Goal: Task Accomplishment & Management: Complete application form

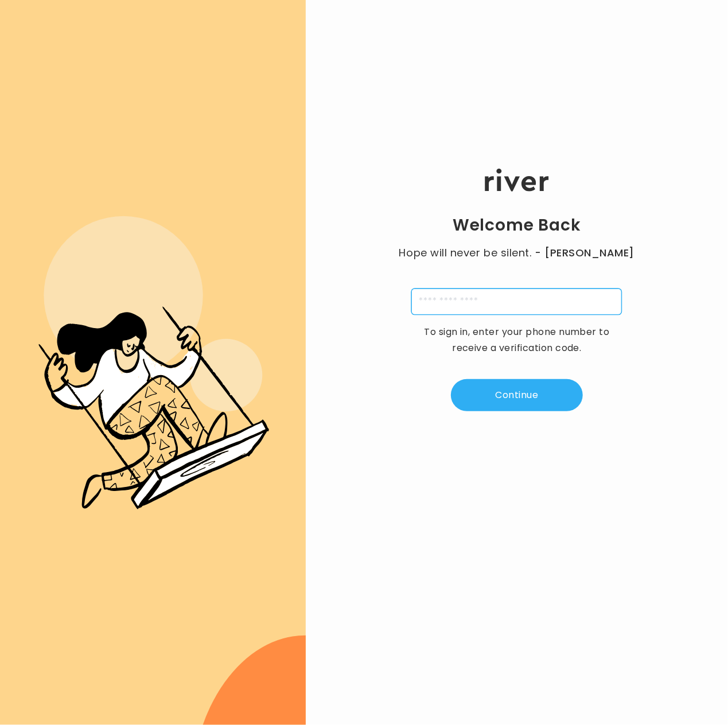
click at [522, 314] on input "tel" at bounding box center [516, 302] width 211 height 26
type input "**********"
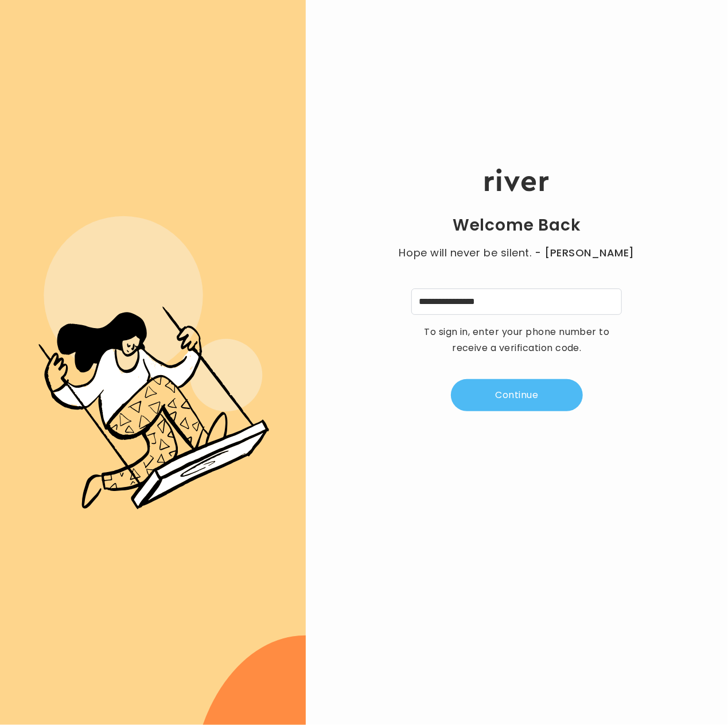
click at [522, 395] on button "Continue" at bounding box center [517, 395] width 132 height 32
type input "*"
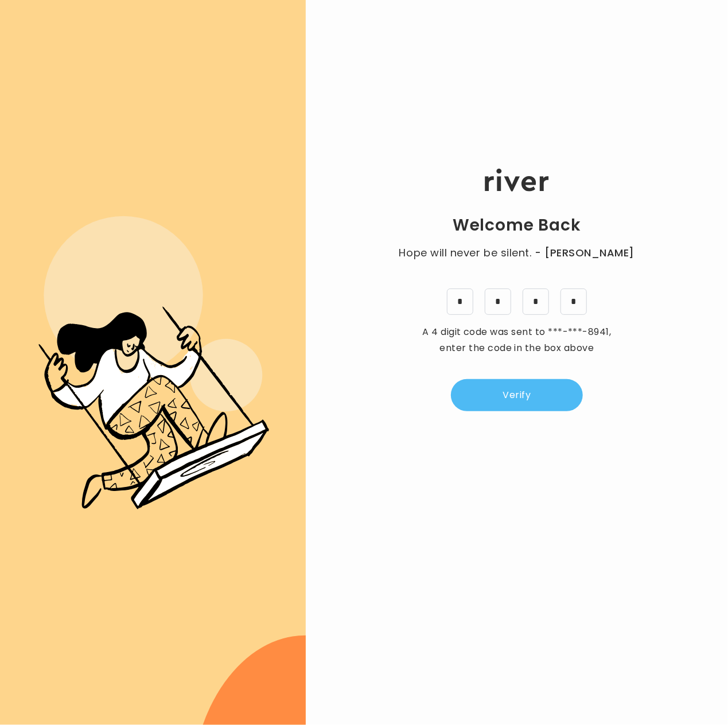
click at [522, 395] on button "Verify" at bounding box center [517, 395] width 132 height 32
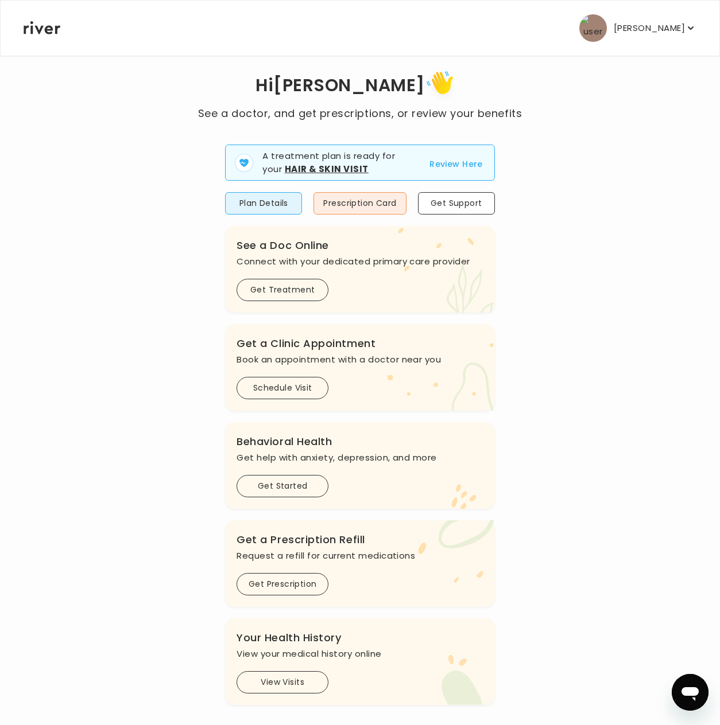
scroll to position [41, 0]
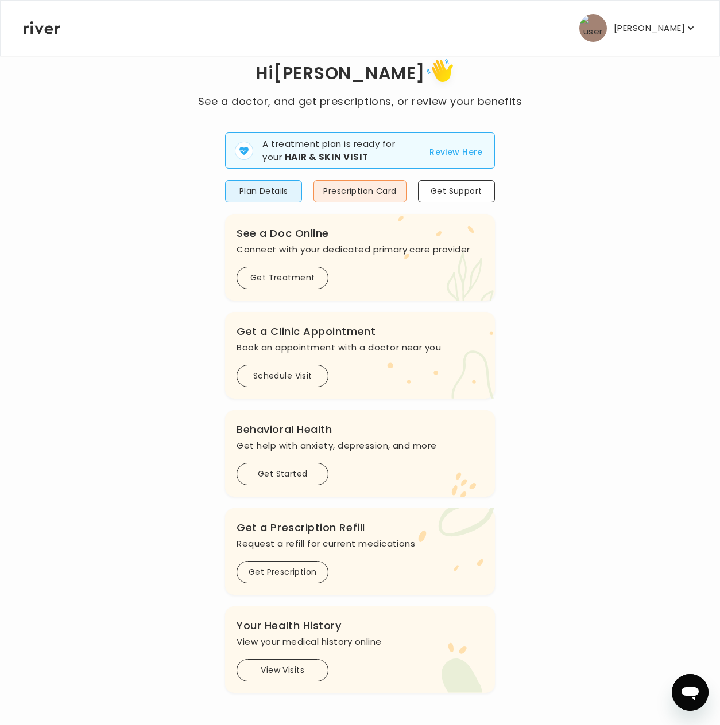
click at [662, 28] on p "[PERSON_NAME]" at bounding box center [648, 28] width 71 height 16
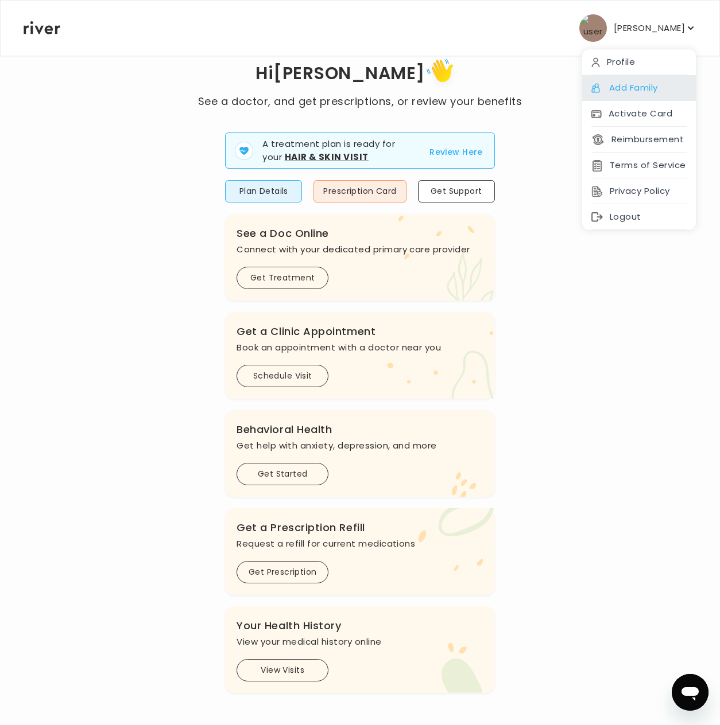
click at [645, 87] on div "Add Family" at bounding box center [639, 88] width 114 height 26
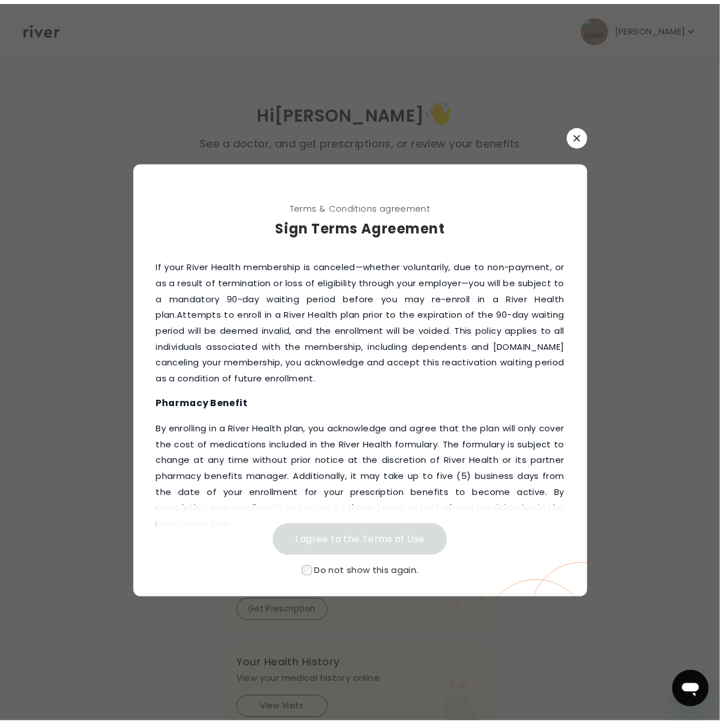
scroll to position [1512, 0]
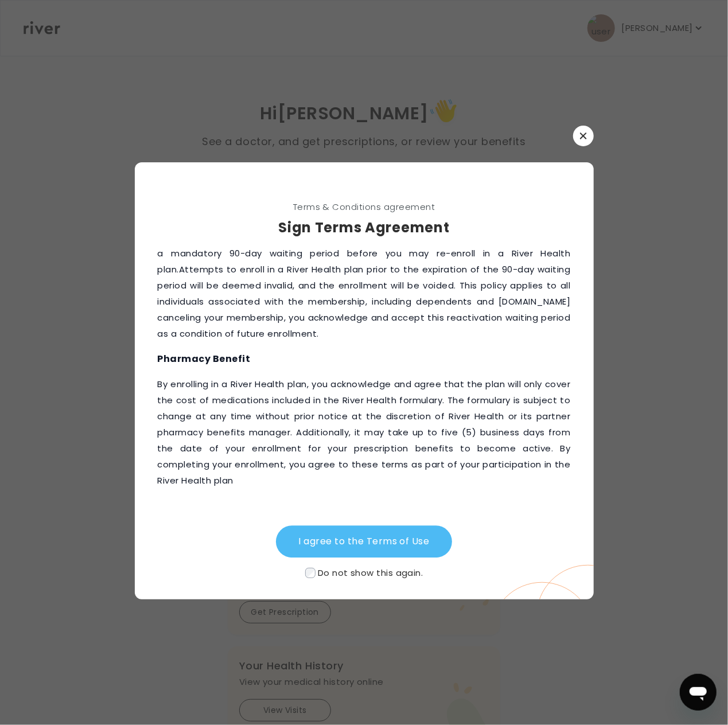
click at [360, 536] on button "I agree to the Terms of Use" at bounding box center [364, 542] width 177 height 32
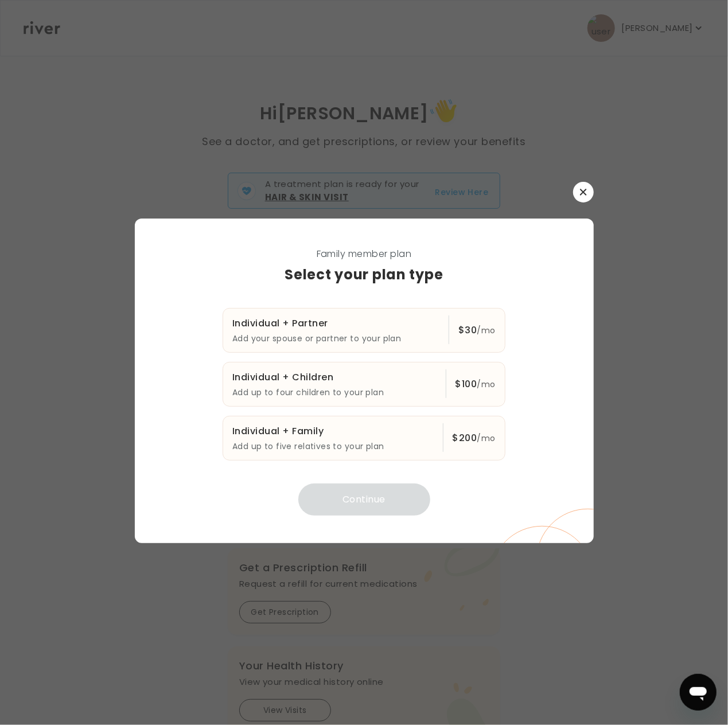
click at [591, 198] on button "button" at bounding box center [583, 192] width 21 height 21
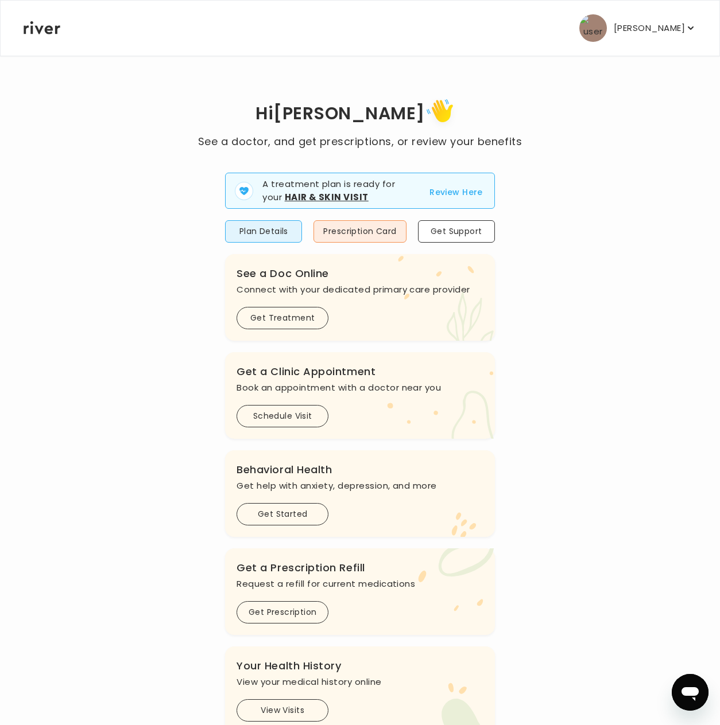
click at [473, 191] on button "Review Here" at bounding box center [455, 192] width 53 height 14
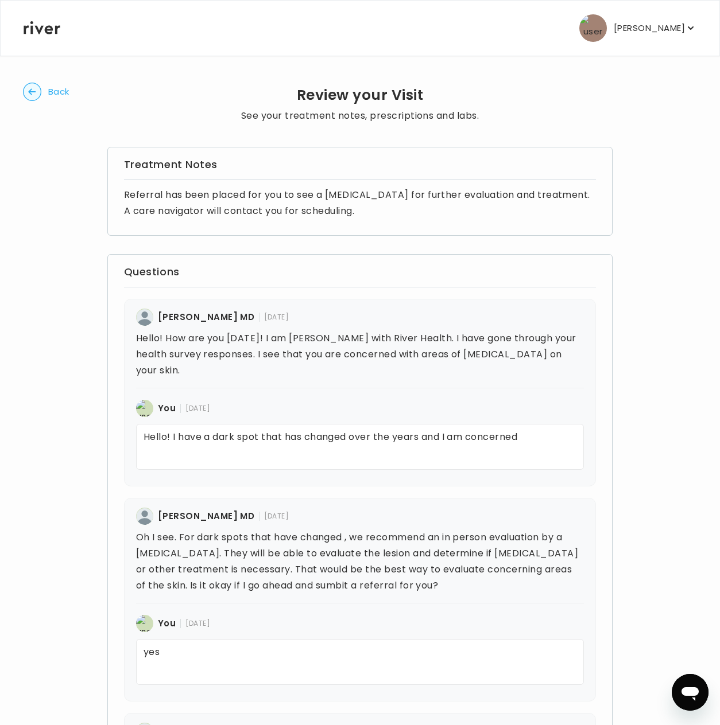
click at [52, 94] on span "Back" at bounding box center [58, 92] width 21 height 16
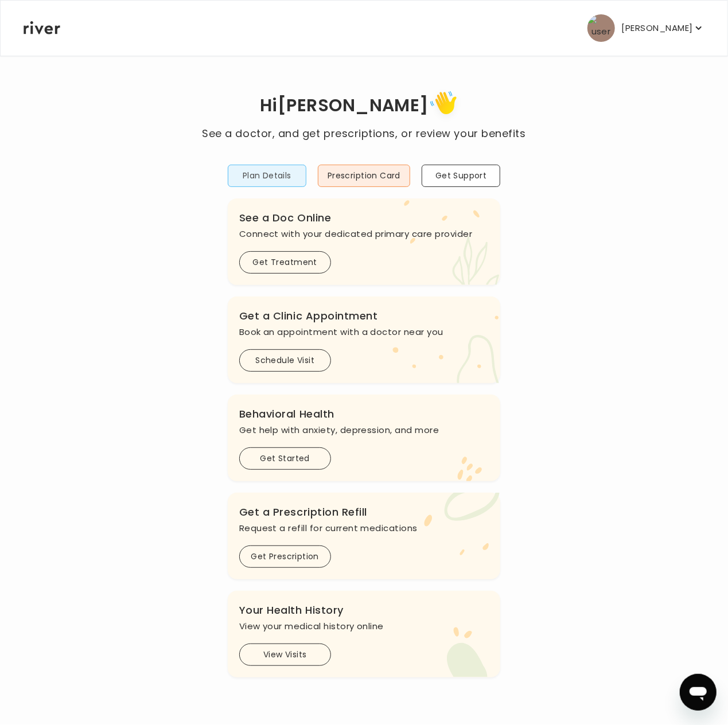
click at [272, 178] on button "Plan Details" at bounding box center [267, 176] width 79 height 22
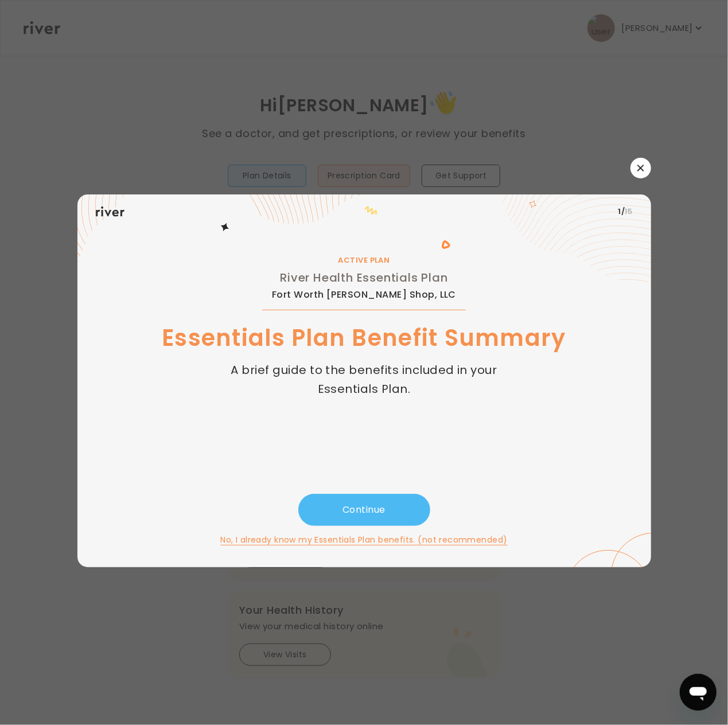
click at [381, 509] on button "Continue" at bounding box center [364, 510] width 132 height 32
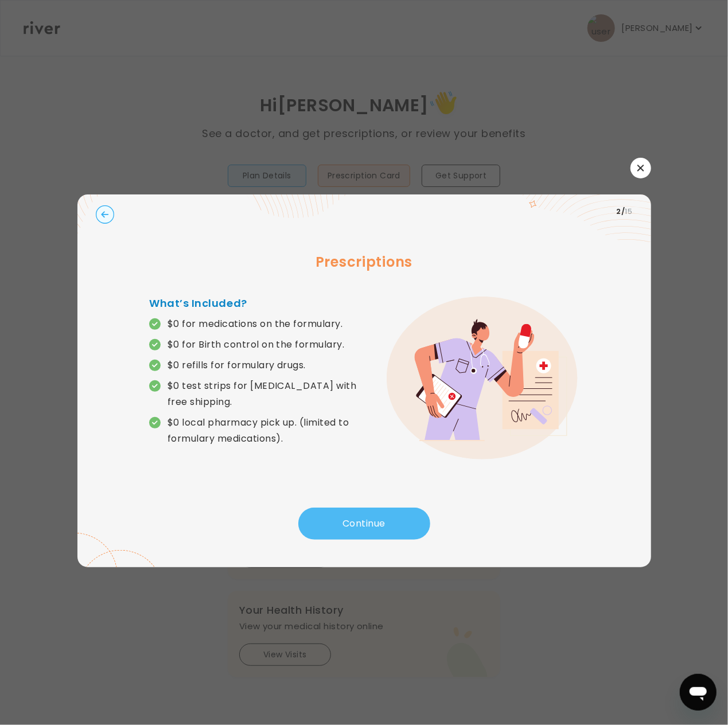
click at [390, 525] on button "Continue" at bounding box center [364, 524] width 132 height 32
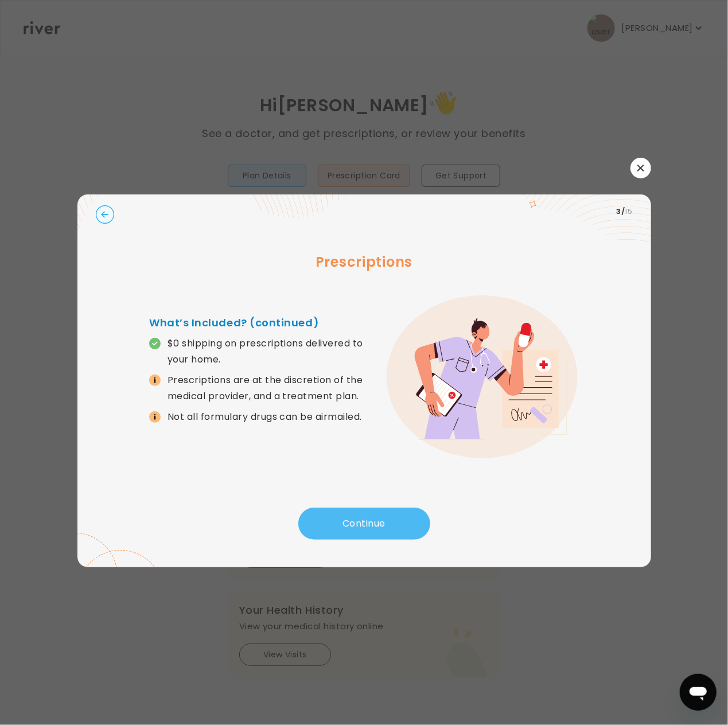
click at [383, 520] on button "Continue" at bounding box center [364, 524] width 132 height 32
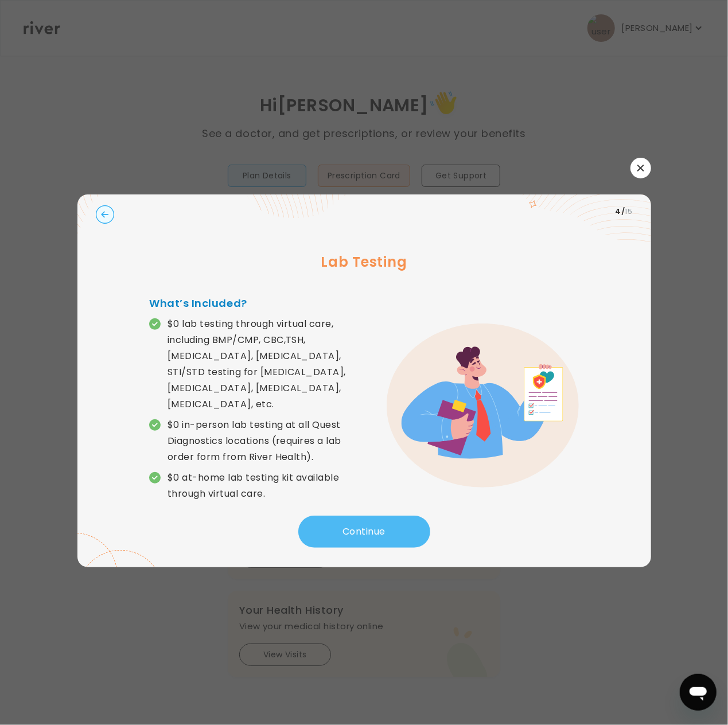
click at [383, 520] on button "Continue" at bounding box center [364, 532] width 132 height 32
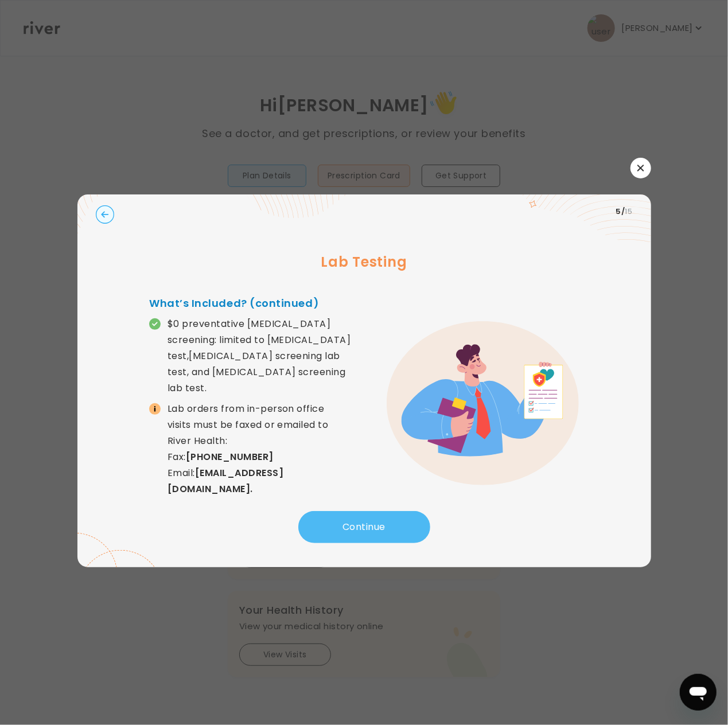
click at [383, 520] on button "Continue" at bounding box center [364, 527] width 132 height 32
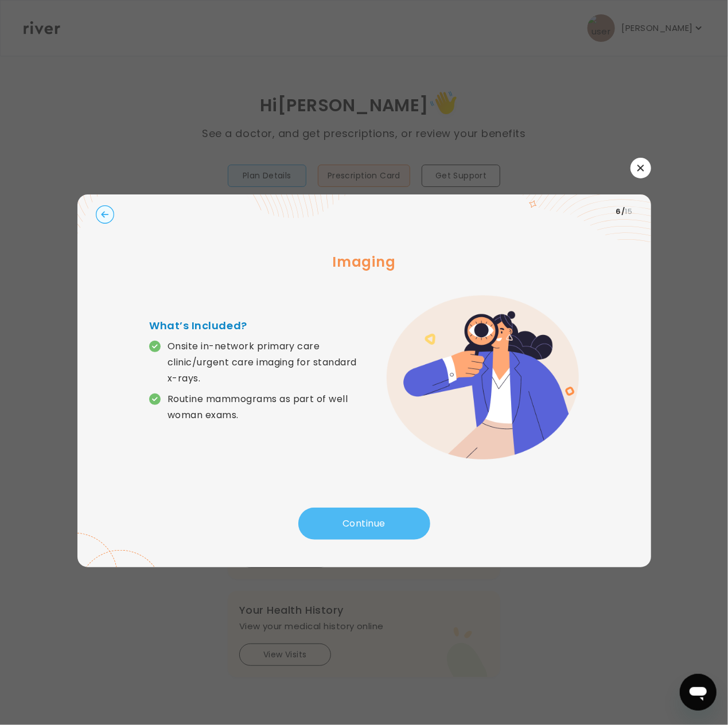
click at [410, 533] on button "Continue" at bounding box center [364, 524] width 132 height 32
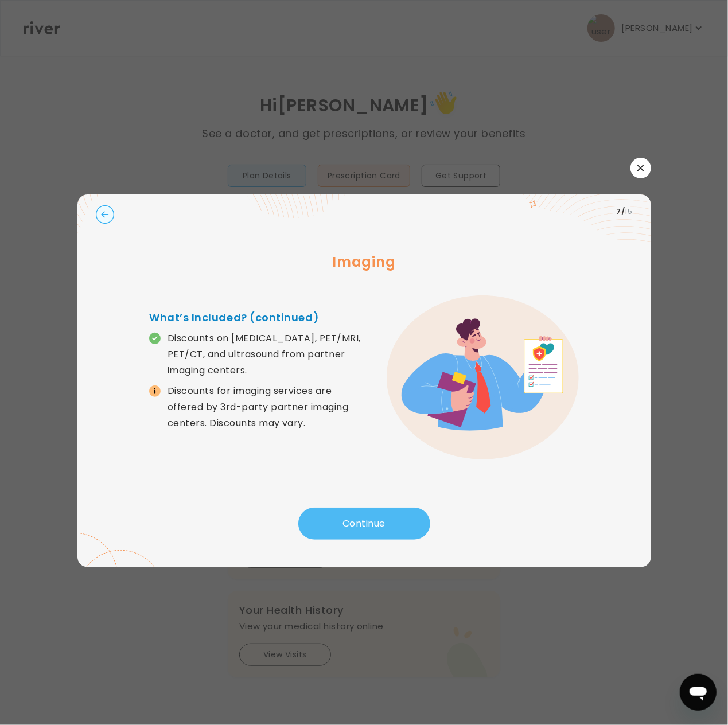
click at [410, 533] on button "Continue" at bounding box center [364, 524] width 132 height 32
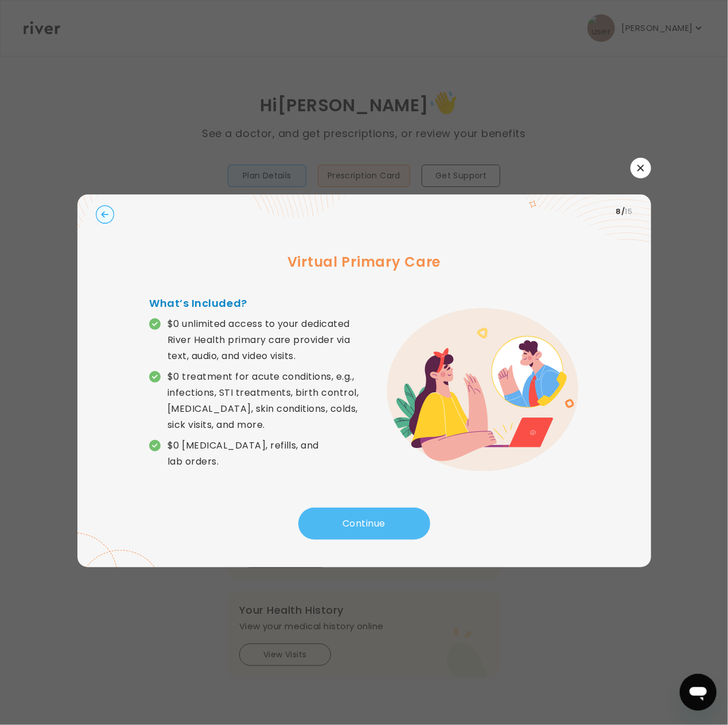
click at [410, 533] on button "Continue" at bounding box center [364, 524] width 132 height 32
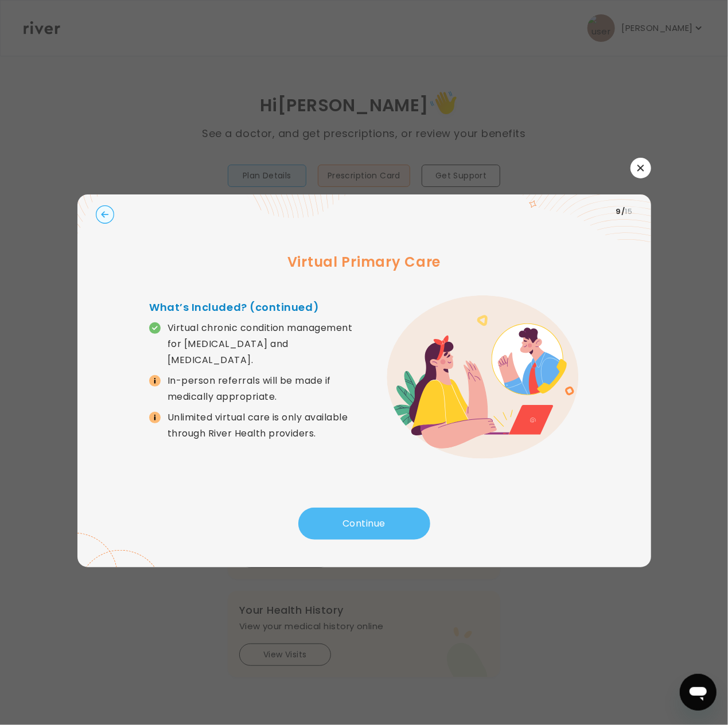
click at [410, 533] on button "Continue" at bounding box center [364, 524] width 132 height 32
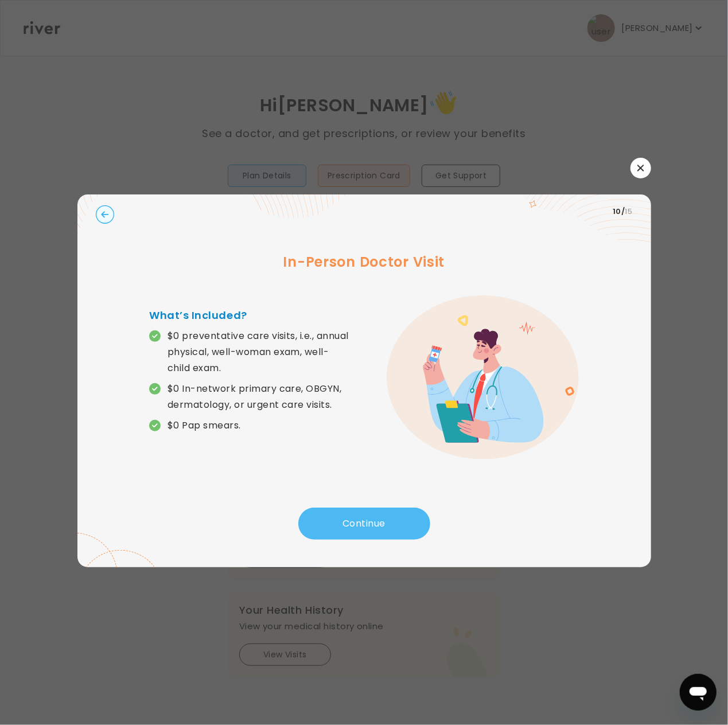
click at [410, 533] on button "Continue" at bounding box center [364, 524] width 132 height 32
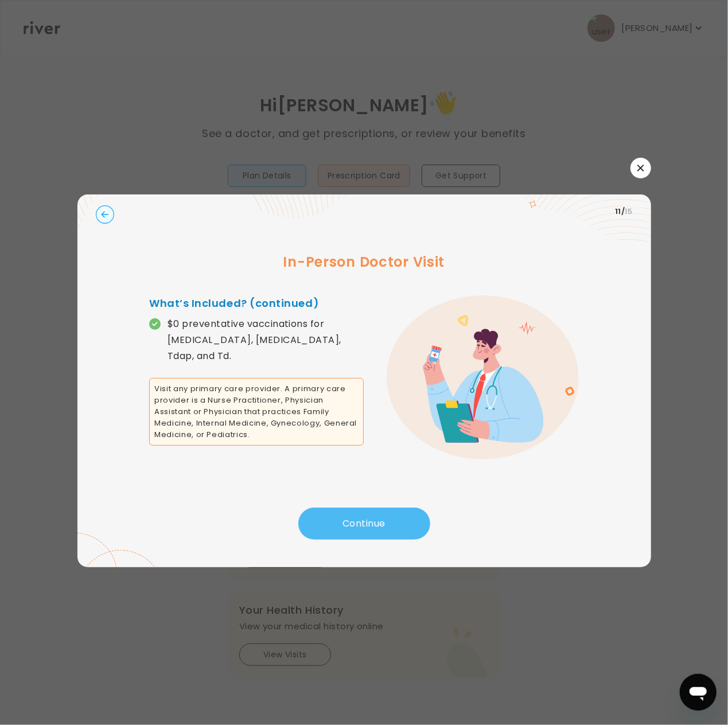
click at [409, 533] on button "Continue" at bounding box center [364, 524] width 132 height 32
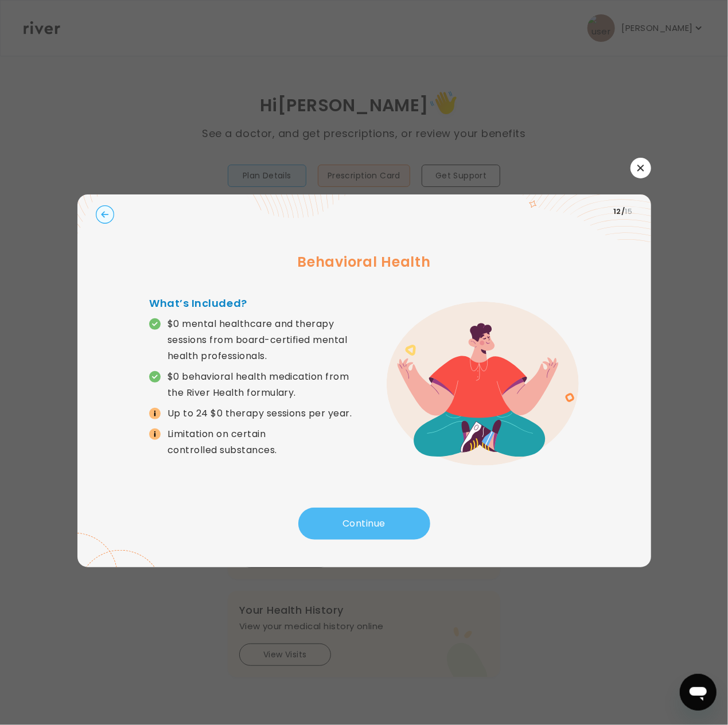
click at [409, 533] on button "Continue" at bounding box center [364, 524] width 132 height 32
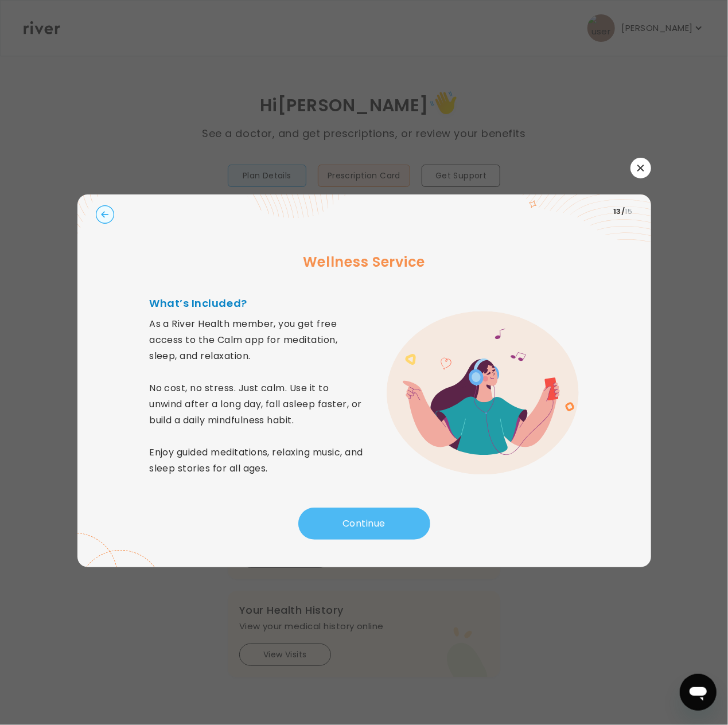
click at [409, 533] on button "Continue" at bounding box center [364, 524] width 132 height 32
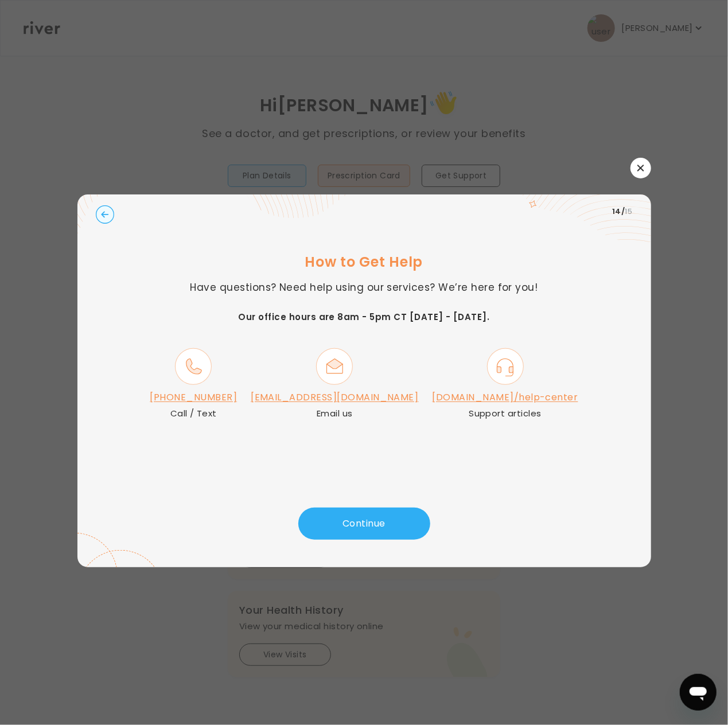
click at [514, 401] on link "[DOMAIN_NAME]/help-center" at bounding box center [506, 397] width 146 height 13
click at [359, 531] on button "Continue" at bounding box center [364, 524] width 132 height 32
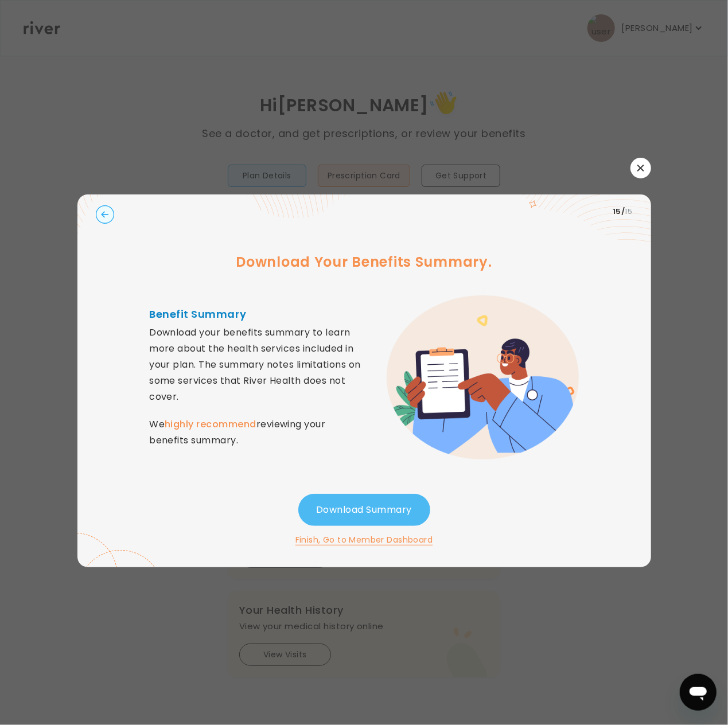
click at [372, 512] on button "Download Summary" at bounding box center [364, 510] width 132 height 32
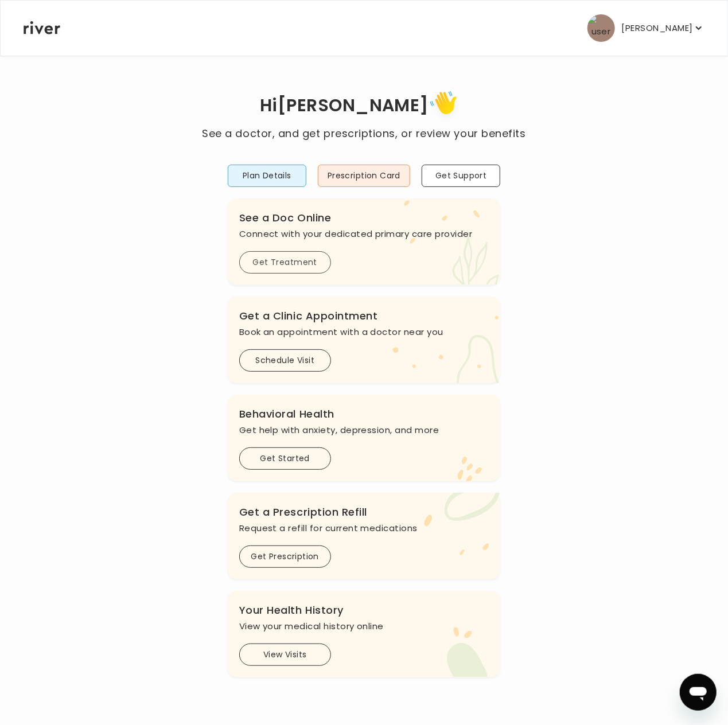
click at [298, 261] on button "Get Treatment" at bounding box center [285, 262] width 92 height 22
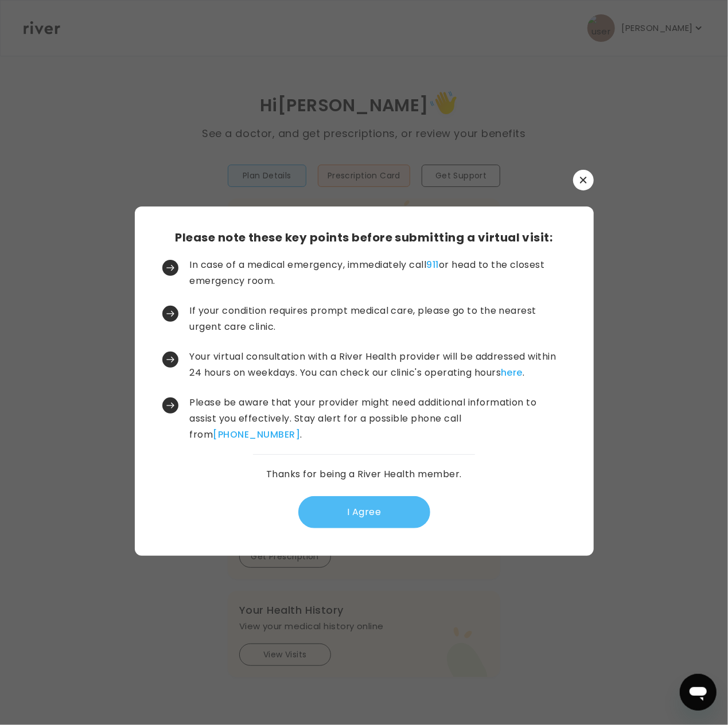
click at [387, 512] on button "I Agree" at bounding box center [364, 512] width 132 height 32
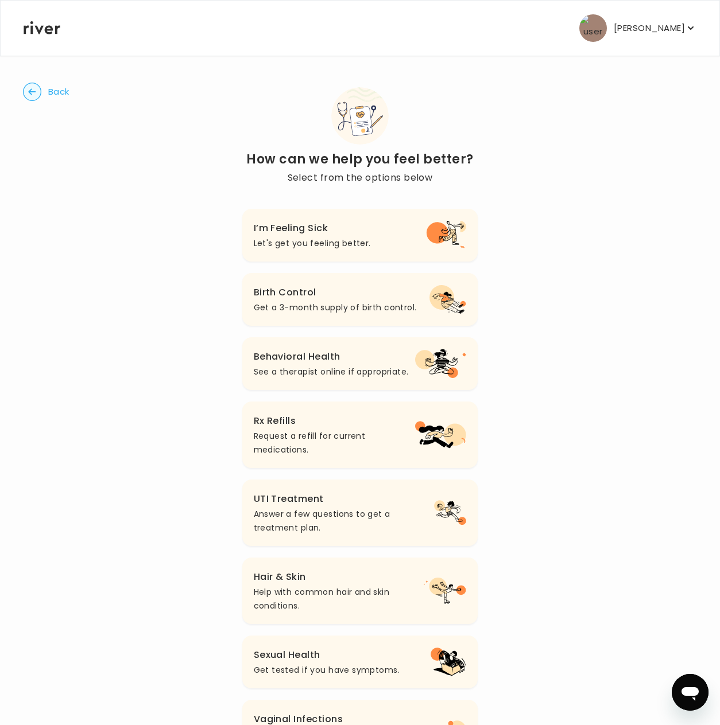
scroll to position [57, 0]
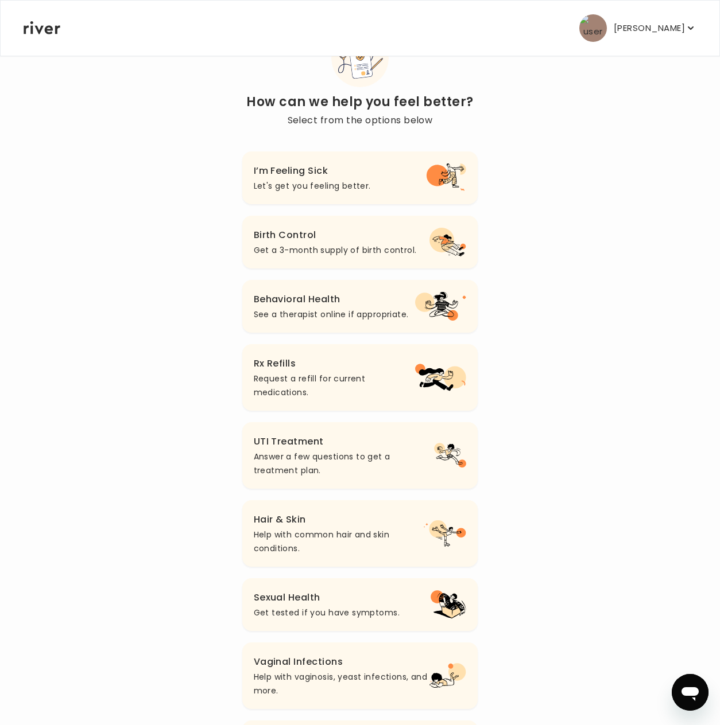
click at [431, 191] on icon "button" at bounding box center [445, 178] width 41 height 29
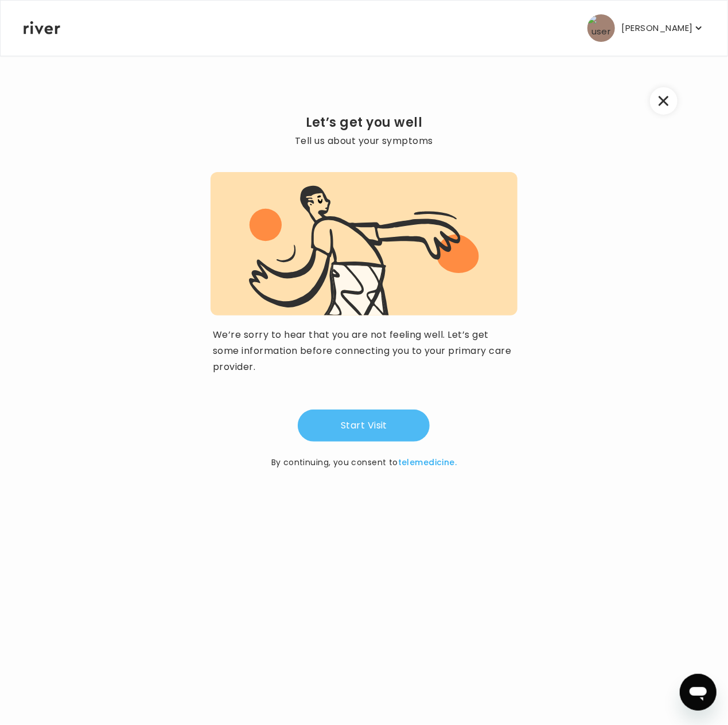
click at [372, 425] on button "Start Visit" at bounding box center [364, 426] width 132 height 32
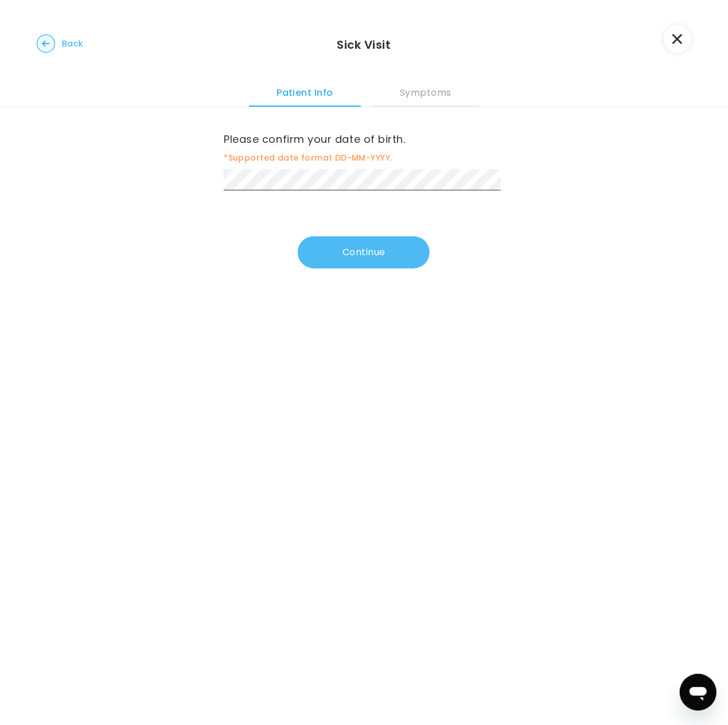
click at [363, 253] on button "Continue" at bounding box center [364, 252] width 132 height 32
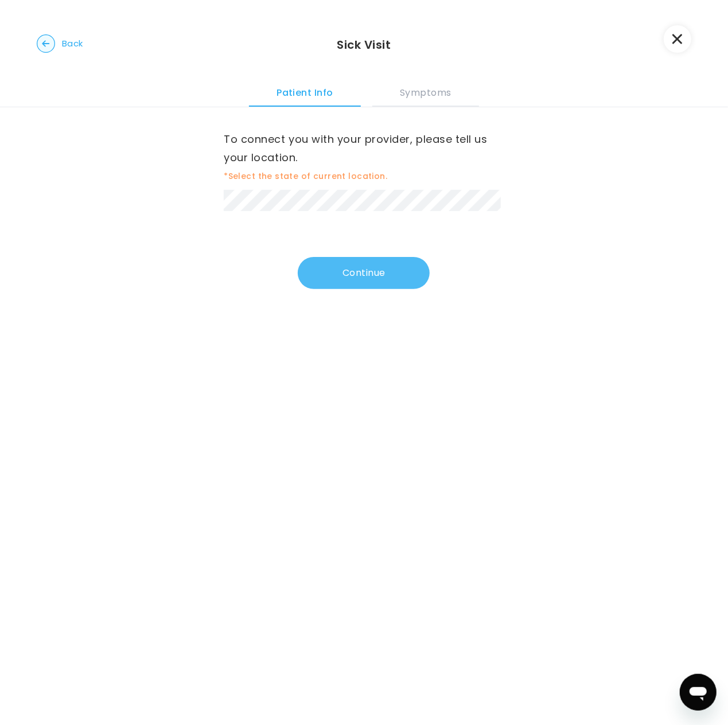
click at [341, 279] on button "Continue" at bounding box center [364, 273] width 132 height 32
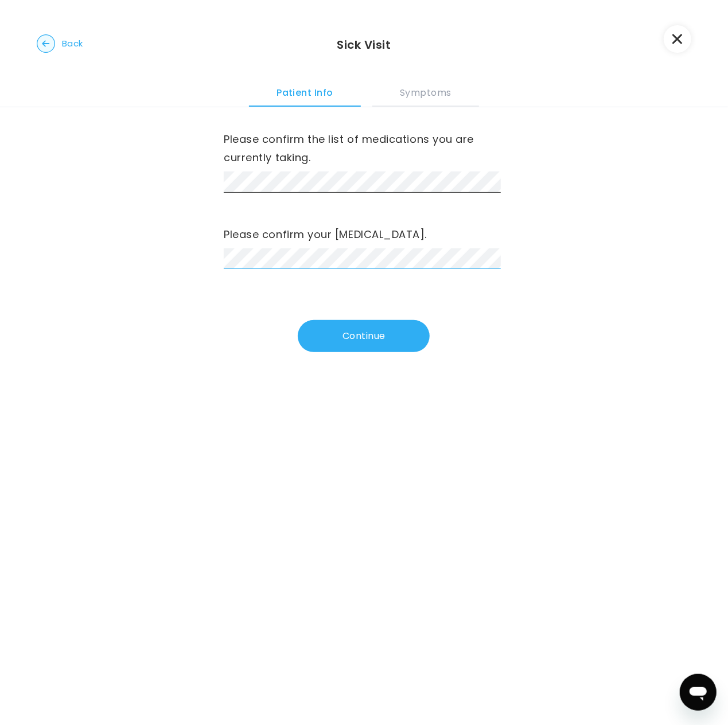
click at [208, 262] on div "Please confirm the list of medications you are currently taking. Please confirm…" at bounding box center [364, 244] width 728 height 274
click at [414, 348] on button "Continue" at bounding box center [364, 336] width 132 height 32
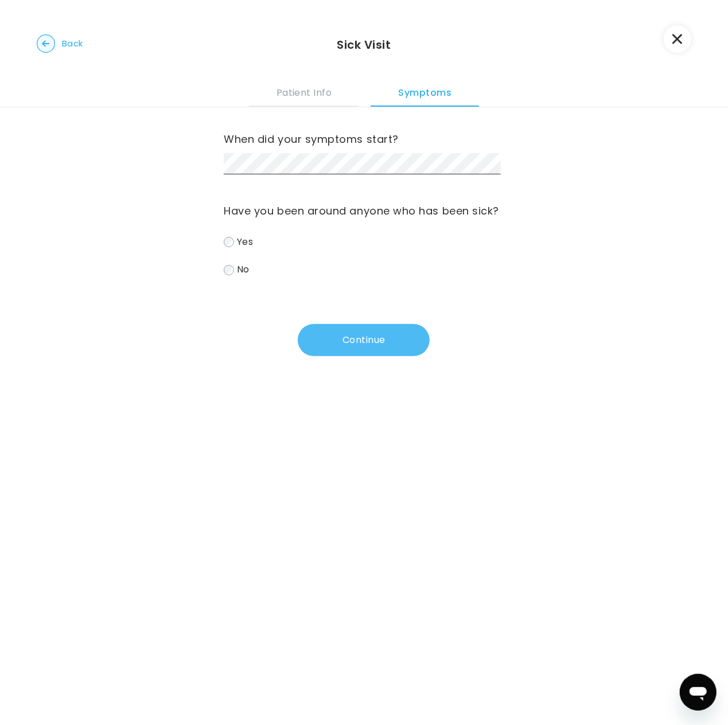
click at [352, 356] on button "Continue" at bounding box center [364, 340] width 132 height 32
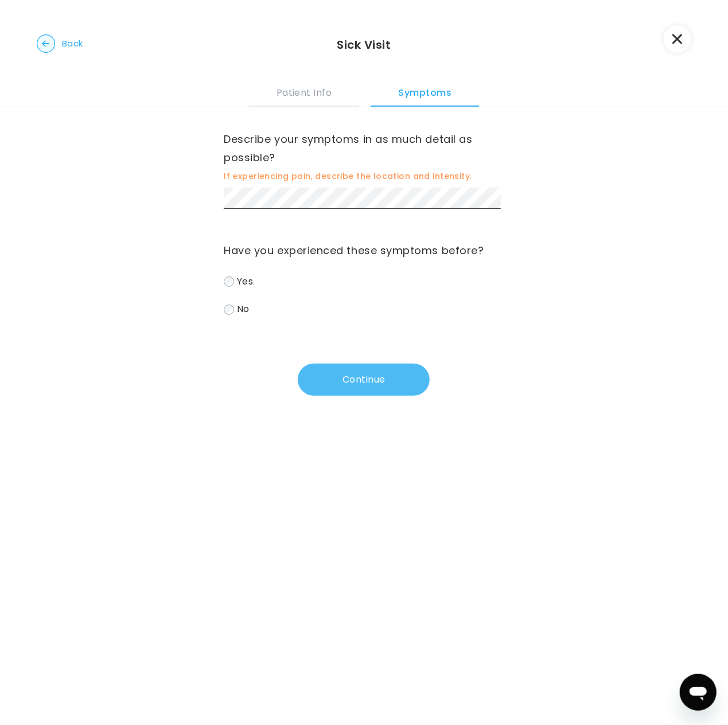
click at [378, 379] on button "Continue" at bounding box center [364, 380] width 132 height 32
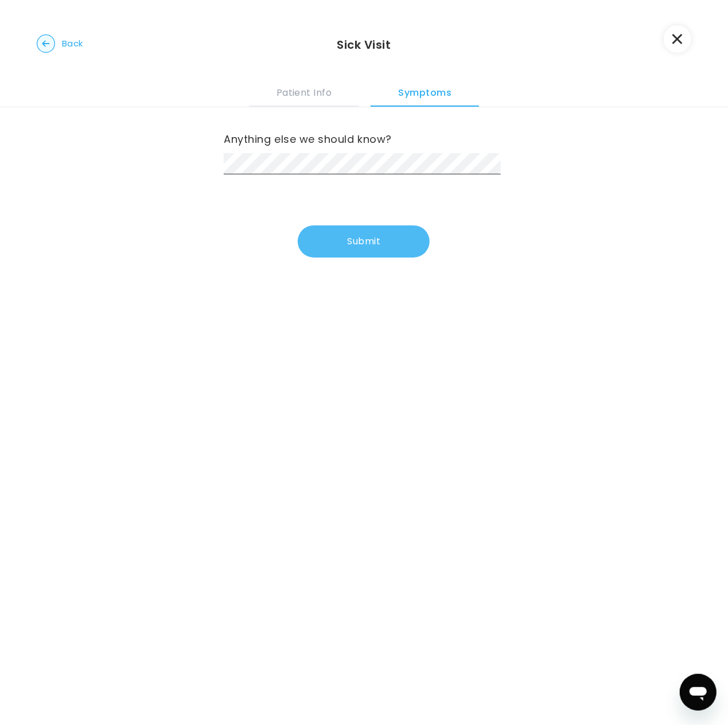
click at [381, 247] on button "Submit" at bounding box center [364, 242] width 132 height 32
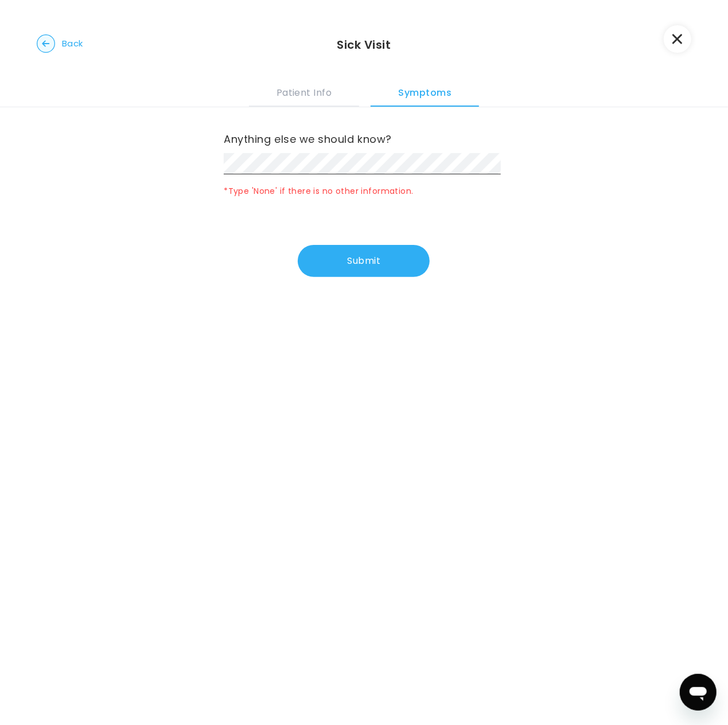
click at [409, 146] on label "Anything else we should know?" at bounding box center [364, 139] width 280 height 18
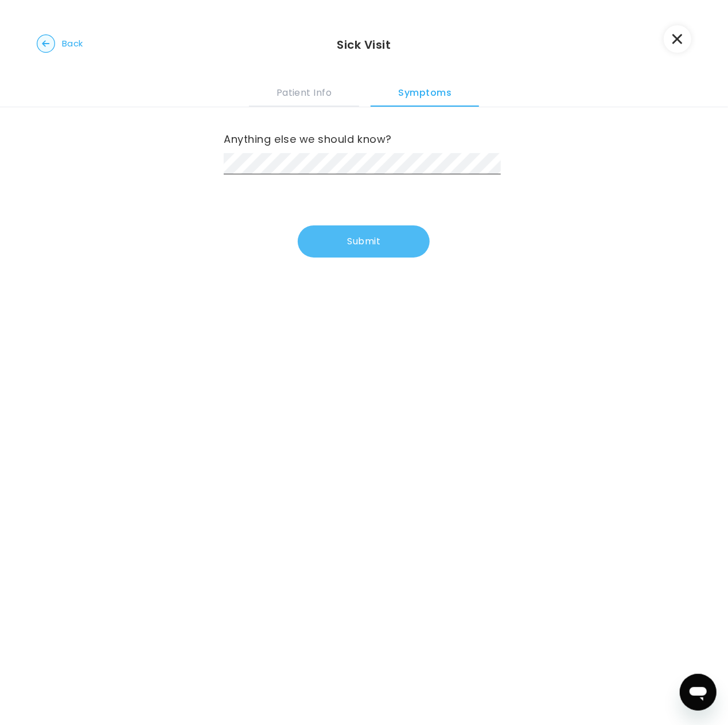
click at [376, 250] on button "Submit" at bounding box center [364, 242] width 132 height 32
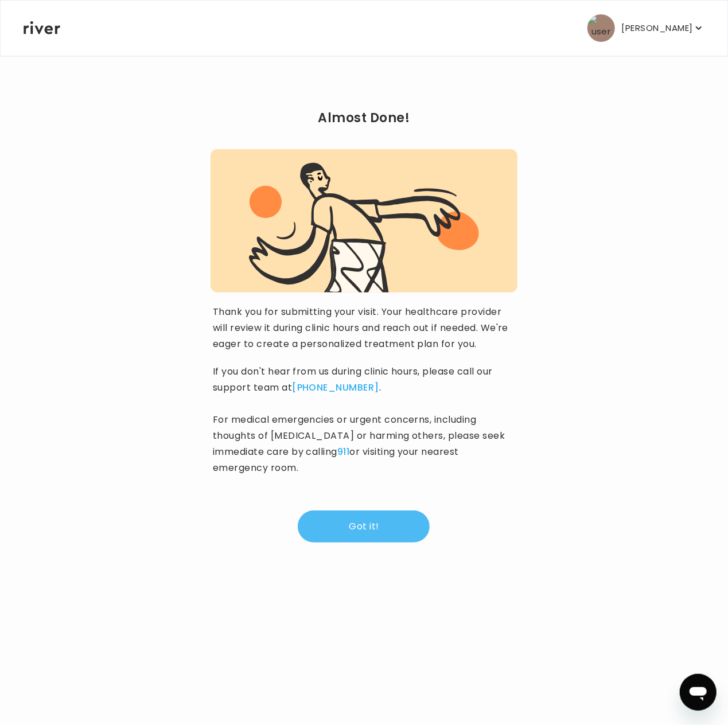
click at [353, 532] on button "Got it!" at bounding box center [364, 527] width 132 height 32
